Goal: Task Accomplishment & Management: Manage account settings

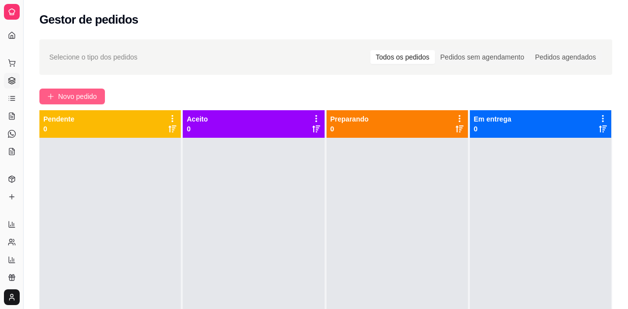
click at [47, 98] on button "Novo pedido" at bounding box center [71, 97] width 65 height 16
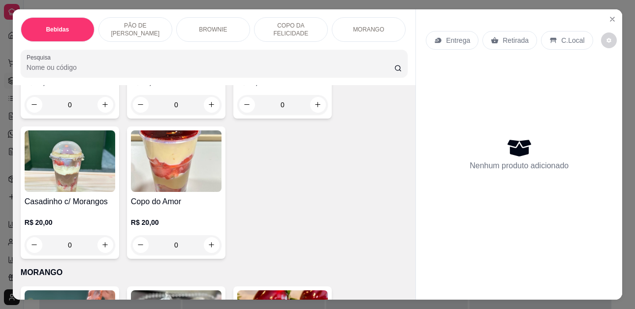
scroll to position [1870, 0]
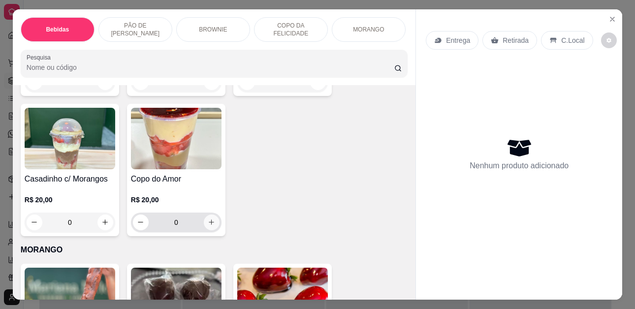
click at [208, 219] on icon "increase-product-quantity" at bounding box center [211, 222] width 7 height 7
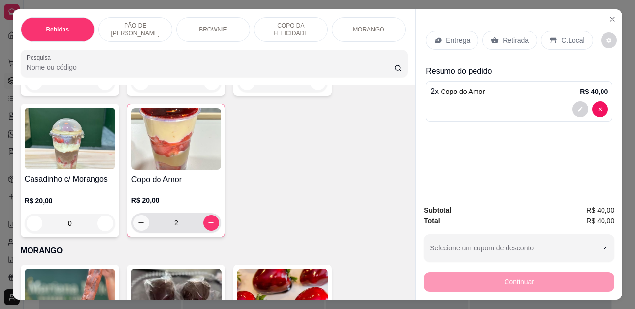
click at [138, 219] on icon "decrease-product-quantity" at bounding box center [140, 222] width 7 height 7
type input "1"
click at [515, 35] on p "Retirada" at bounding box center [515, 40] width 26 height 10
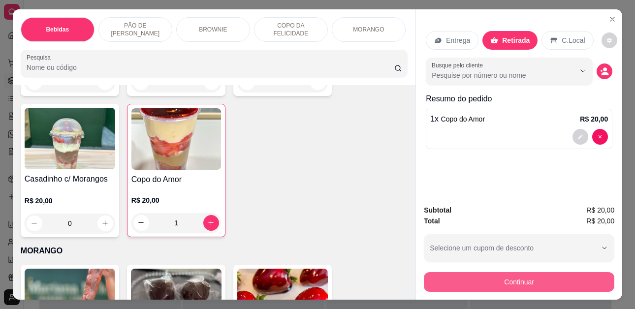
click at [483, 277] on button "Continuar" at bounding box center [519, 282] width 190 height 20
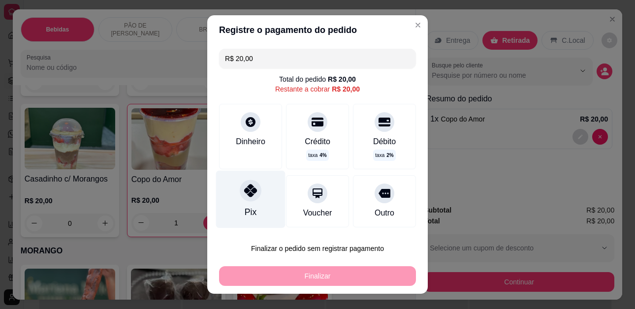
click at [245, 208] on div "Pix" at bounding box center [251, 212] width 12 height 13
type input "R$ 0,00"
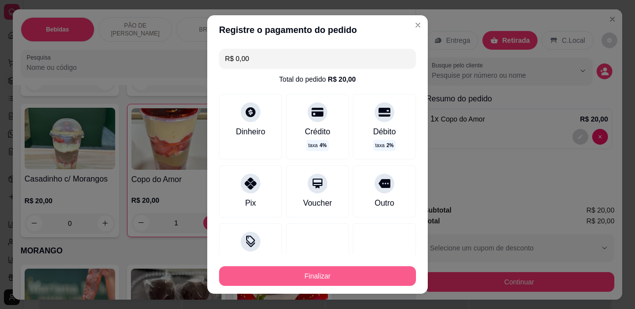
click at [301, 281] on button "Finalizar" at bounding box center [317, 276] width 197 height 20
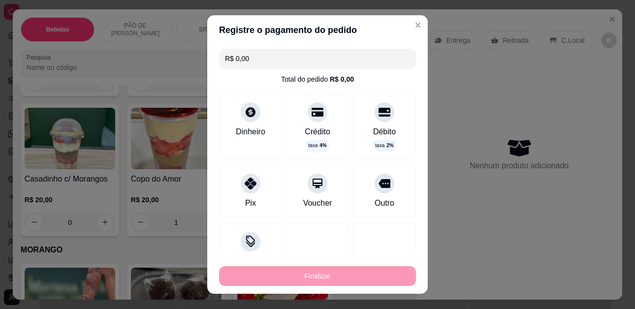
type input "0"
type input "-R$ 20,00"
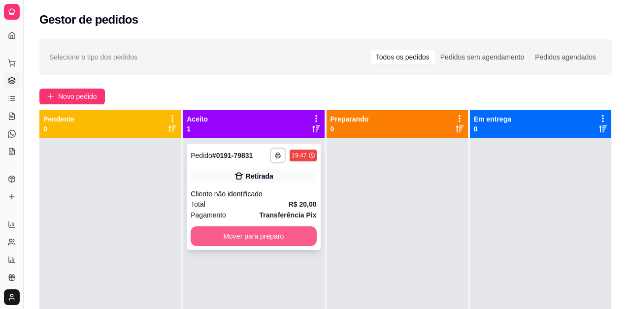
click at [284, 236] on button "Mover para preparo" at bounding box center [253, 236] width 126 height 20
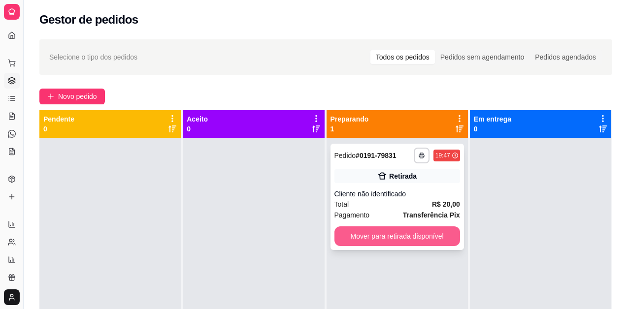
click at [360, 233] on button "Mover para retirada disponível" at bounding box center [397, 236] width 126 height 20
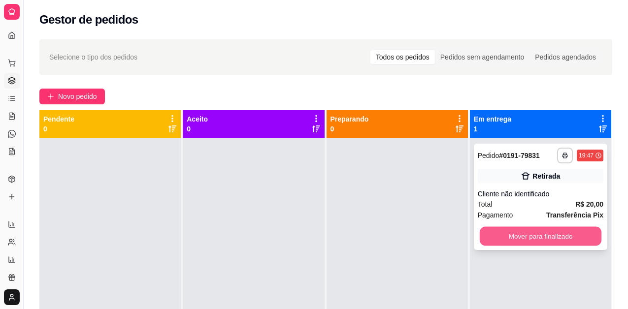
click at [494, 234] on button "Mover para finalizado" at bounding box center [540, 236] width 122 height 19
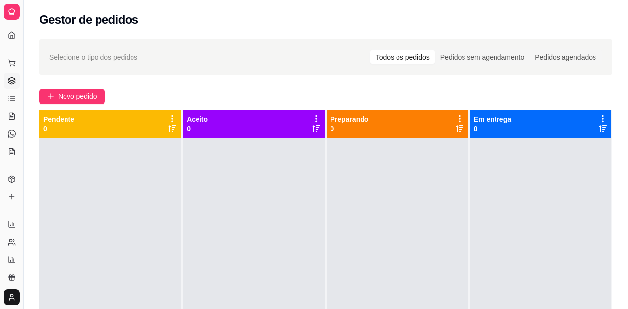
click at [552, 220] on div at bounding box center [540, 292] width 141 height 309
click at [13, 63] on icon at bounding box center [12, 63] width 8 height 8
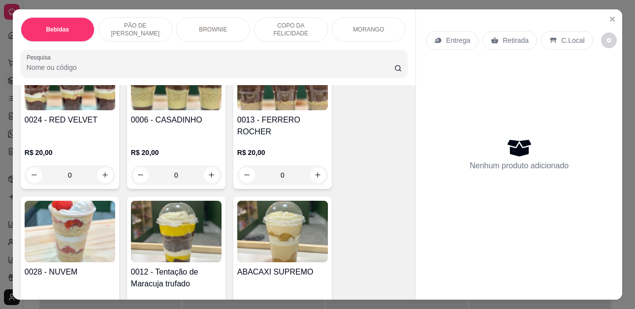
scroll to position [1476, 0]
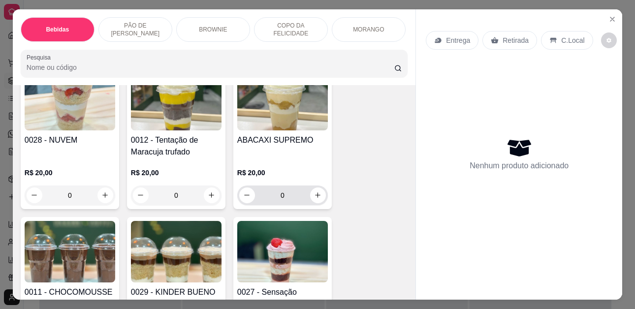
click at [306, 191] on input "0" at bounding box center [282, 196] width 55 height 20
click at [314, 191] on icon "increase-product-quantity" at bounding box center [317, 194] width 7 height 7
type input "1"
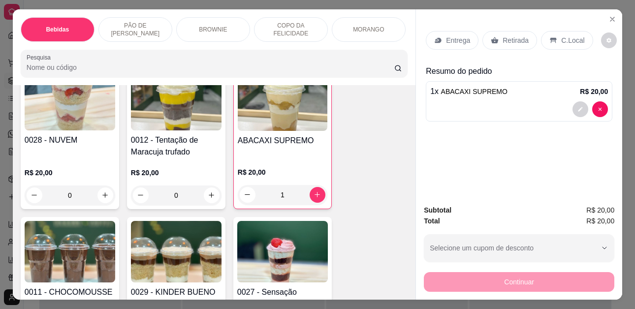
click at [513, 37] on p "Retirada" at bounding box center [515, 40] width 26 height 10
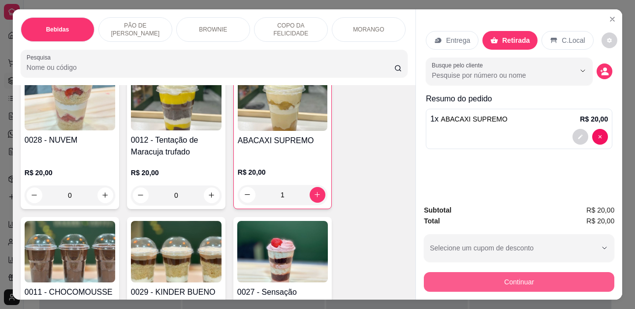
click at [528, 275] on button "Continuar" at bounding box center [519, 282] width 190 height 20
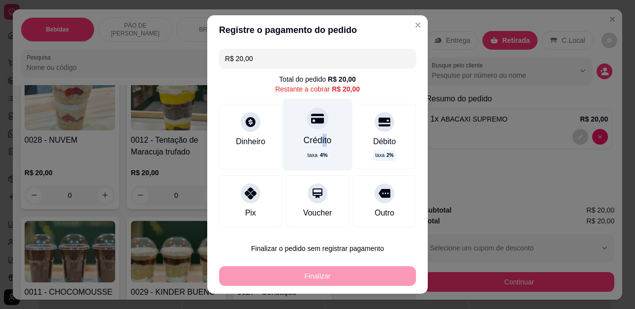
click at [311, 135] on div "Crédito" at bounding box center [318, 140] width 28 height 13
type input "R$ 0,00"
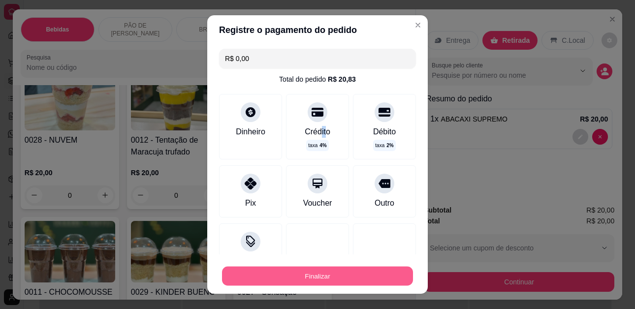
click at [311, 278] on button "Finalizar" at bounding box center [317, 275] width 191 height 19
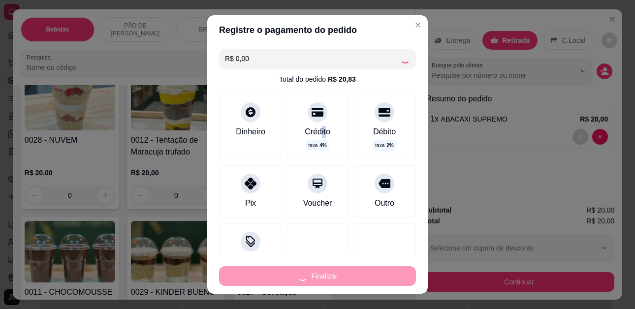
type input "0"
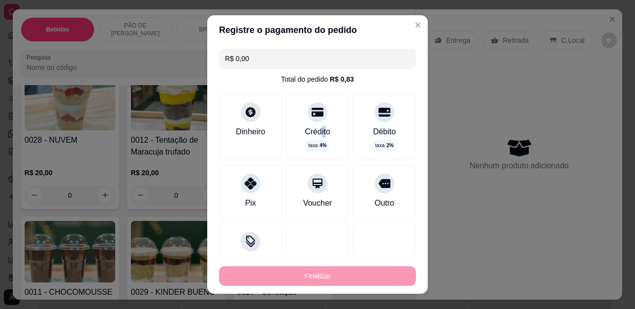
type input "-R$ 20,00"
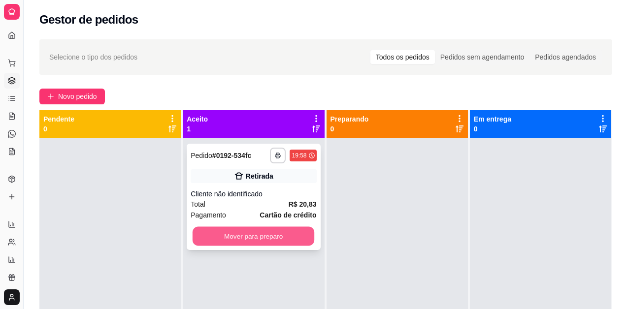
click at [218, 245] on button "Mover para preparo" at bounding box center [253, 236] width 122 height 19
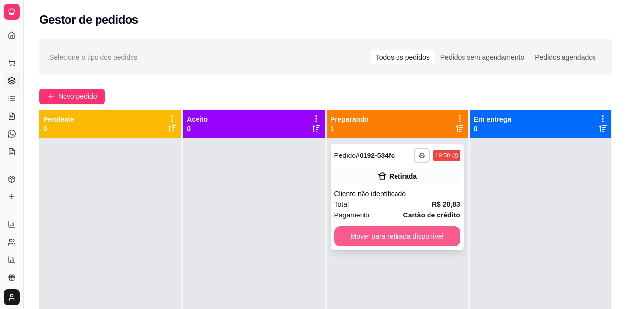
click at [389, 235] on button "Mover para retirada disponível" at bounding box center [397, 236] width 126 height 20
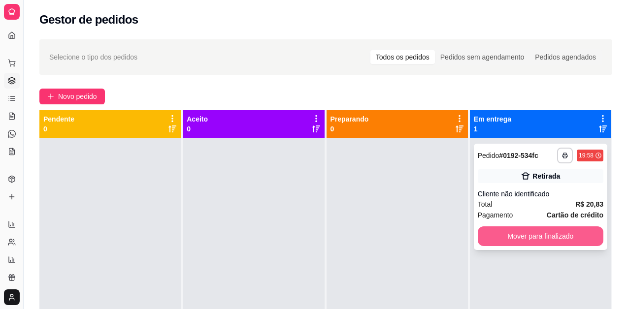
click at [533, 237] on button "Mover para finalizado" at bounding box center [540, 236] width 126 height 20
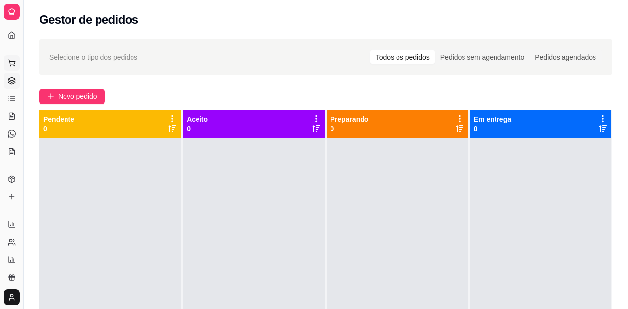
click at [17, 62] on button "Pedidos balcão (PDV)" at bounding box center [12, 63] width 16 height 16
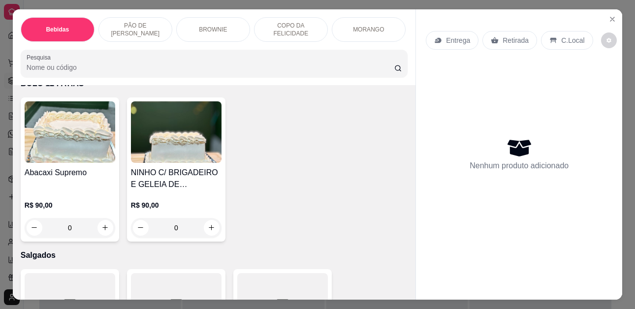
scroll to position [2215, 0]
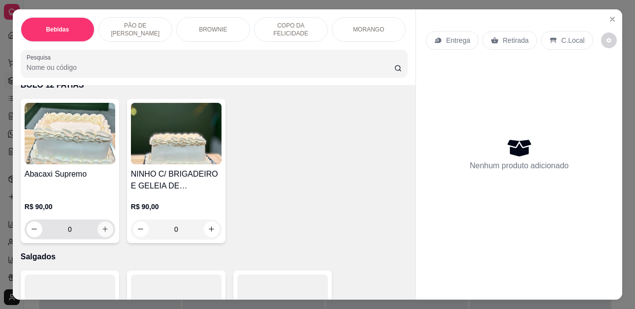
click at [102, 225] on icon "increase-product-quantity" at bounding box center [104, 228] width 7 height 7
type input "1"
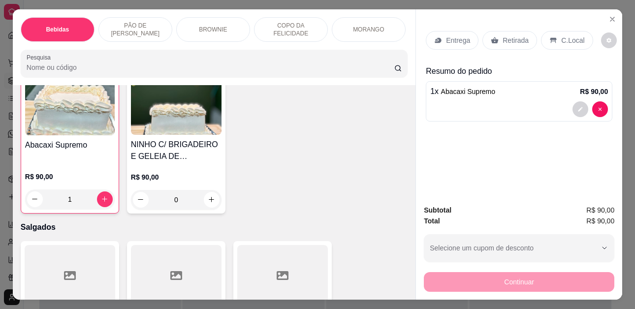
scroll to position [2264, 0]
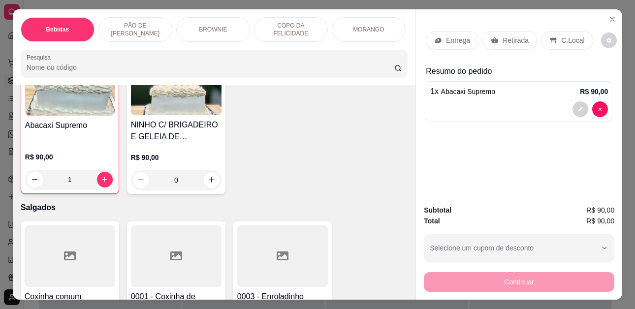
click at [503, 39] on p "Retirada" at bounding box center [515, 40] width 26 height 10
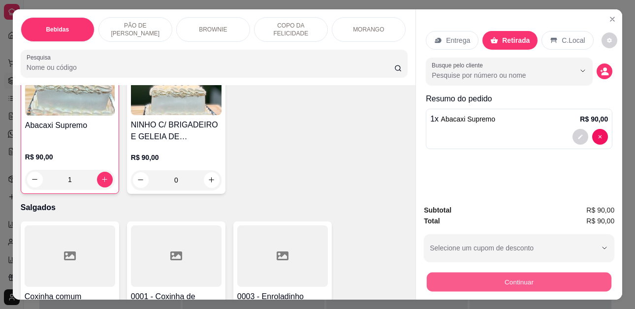
click at [463, 277] on button "Continuar" at bounding box center [519, 282] width 185 height 19
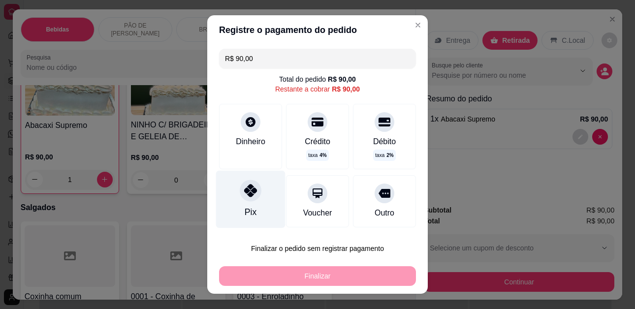
click at [245, 206] on div "Pix" at bounding box center [251, 212] width 12 height 13
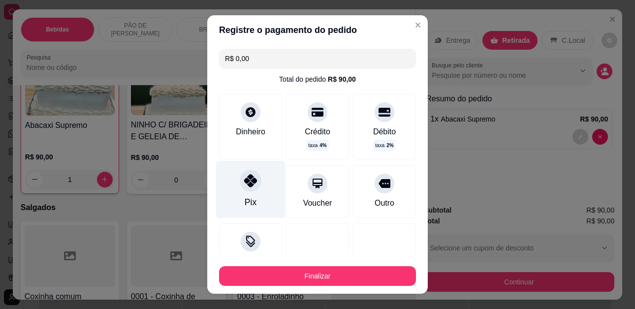
type input "R$ 0,00"
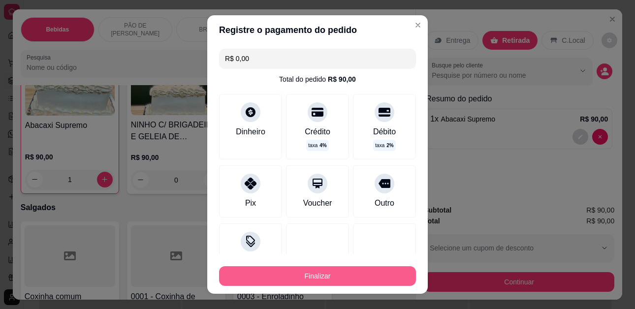
click at [322, 272] on button "Finalizar" at bounding box center [317, 276] width 197 height 20
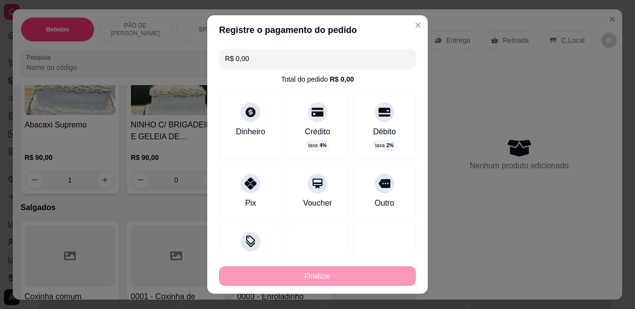
type input "0"
type input "-R$ 90,00"
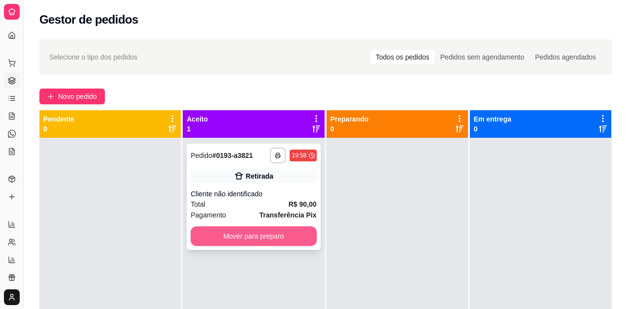
click at [275, 232] on button "Mover para preparo" at bounding box center [253, 236] width 126 height 20
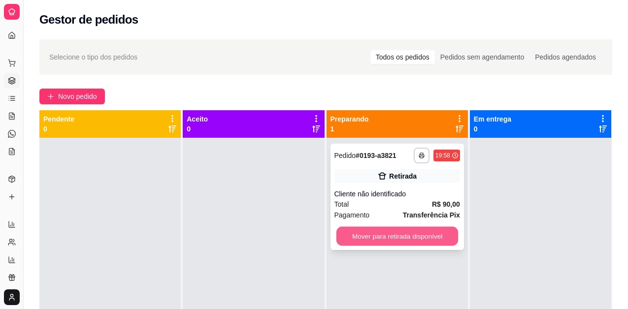
click at [372, 234] on button "Mover para retirada disponível" at bounding box center [397, 236] width 122 height 19
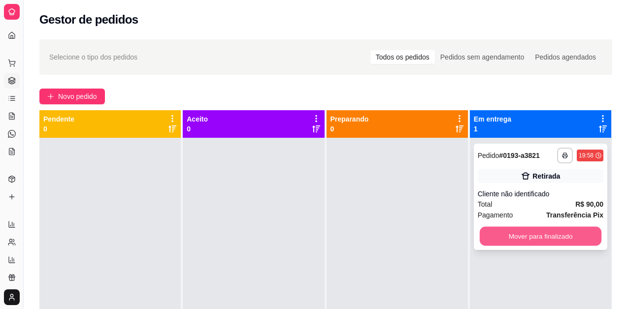
click at [506, 235] on button "Mover para finalizado" at bounding box center [540, 236] width 122 height 19
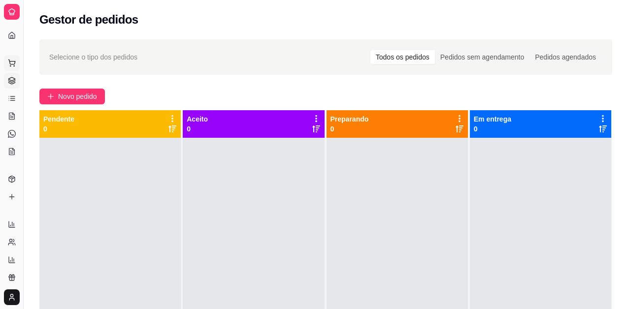
click at [13, 63] on icon at bounding box center [12, 63] width 8 height 8
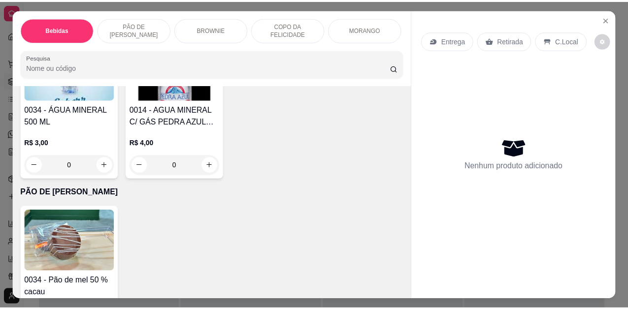
scroll to position [1034, 0]
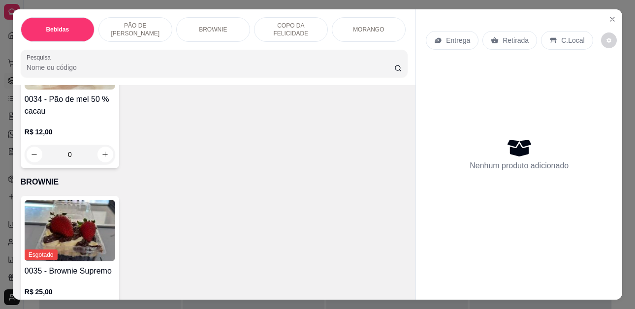
drag, startPoint x: 617, startPoint y: 16, endPoint x: 511, endPoint y: 29, distance: 107.1
click at [615, 16] on section "Bebidas PÃO DE MEL GOURMET BROWNIE COPO DA FELICIDADE MORANGO BOLO 12 FATIAS Sa…" at bounding box center [317, 154] width 609 height 290
click at [604, 15] on button "Close" at bounding box center [612, 19] width 16 height 16
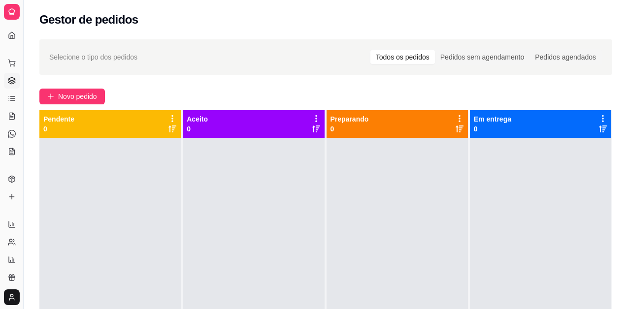
drag, startPoint x: 25, startPoint y: 193, endPoint x: 83, endPoint y: 186, distance: 59.0
click at [111, 191] on div "Diggy Sistema de Gestão M Mariana Melo ... Loja aberta Período gratuito até 26/…" at bounding box center [314, 229] width 628 height 459
drag, startPoint x: 22, startPoint y: 187, endPoint x: 30, endPoint y: 184, distance: 8.4
click at [30, 184] on div "Diggy Sistema de Gestão M Mariana Melo ... Loja aberta Período gratuito até 26/…" at bounding box center [314, 229] width 628 height 459
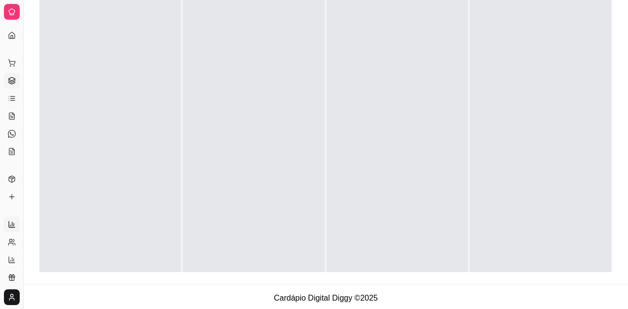
scroll to position [148, 0]
click at [16, 227] on link "Relatórios de vendas" at bounding box center [12, 225] width 16 height 16
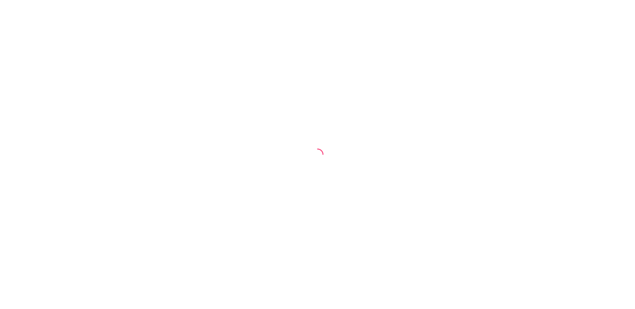
select select "ALL"
select select "0"
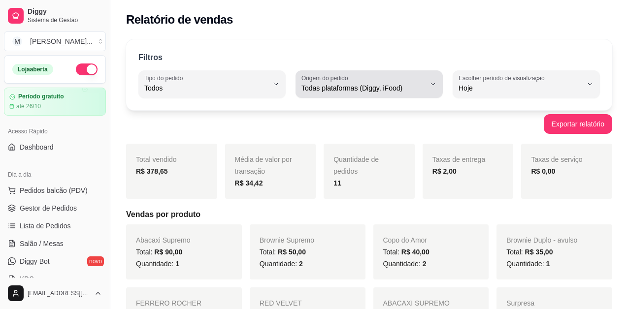
click at [394, 85] on span "Todas plataformas (Diggy, iFood)" at bounding box center [363, 88] width 124 height 10
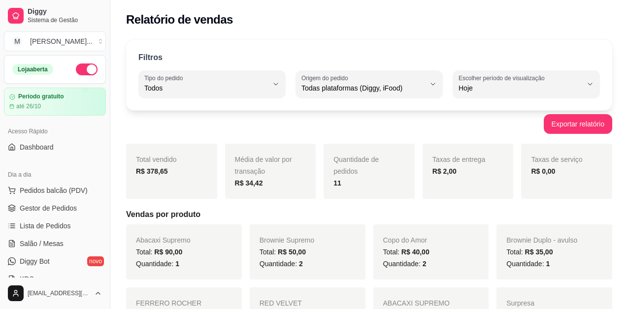
click at [364, 50] on div "Filtros ALL Tipo do pedido Todos Entrega Retirada Mesa Consumo local Tipo do pe…" at bounding box center [369, 74] width 486 height 71
